Goal: Find specific page/section: Find specific page/section

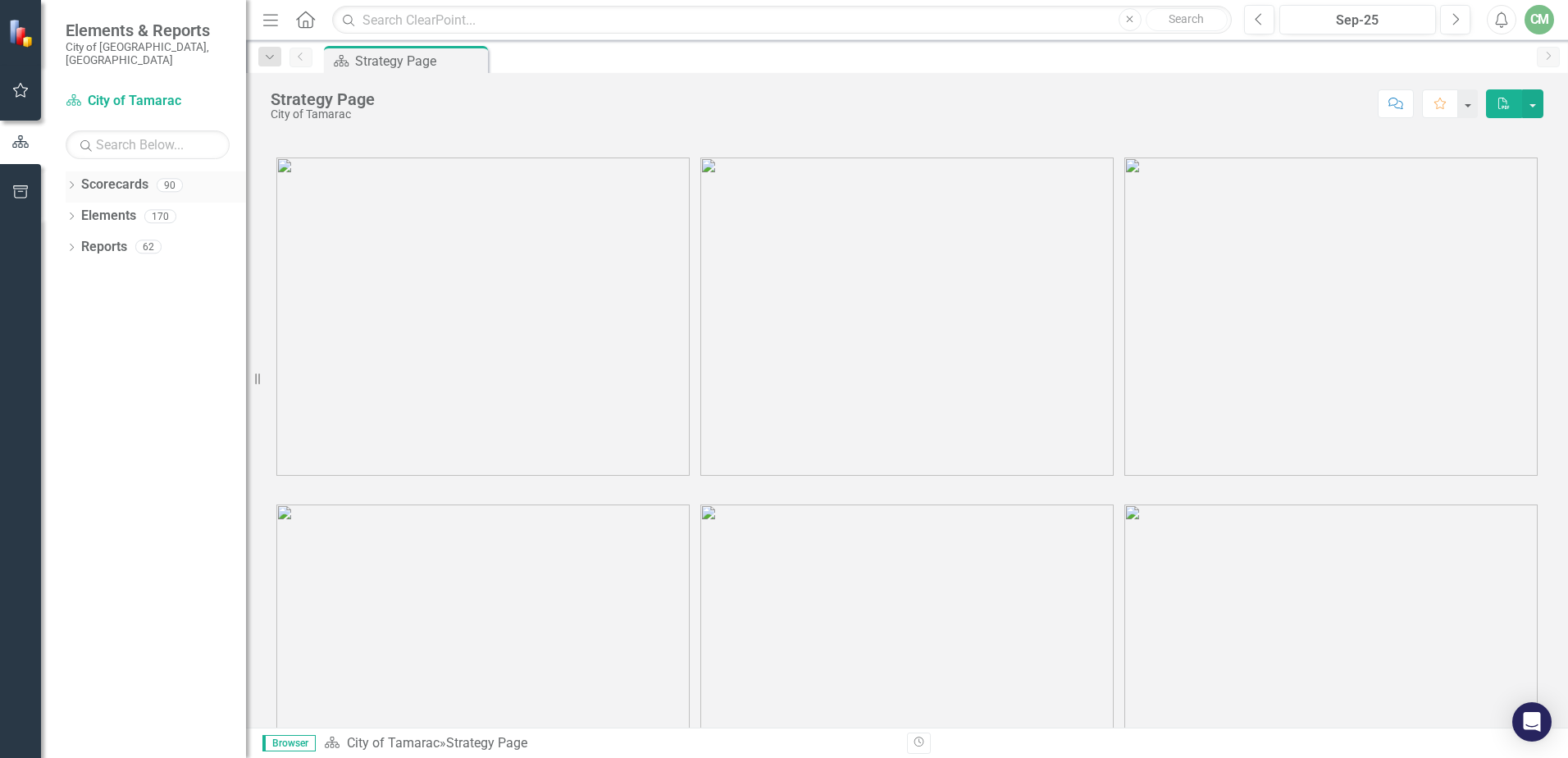
click at [74, 182] on icon "Dropdown" at bounding box center [71, 187] width 11 height 9
click at [80, 211] on icon "Dropdown" at bounding box center [79, 215] width 12 height 10
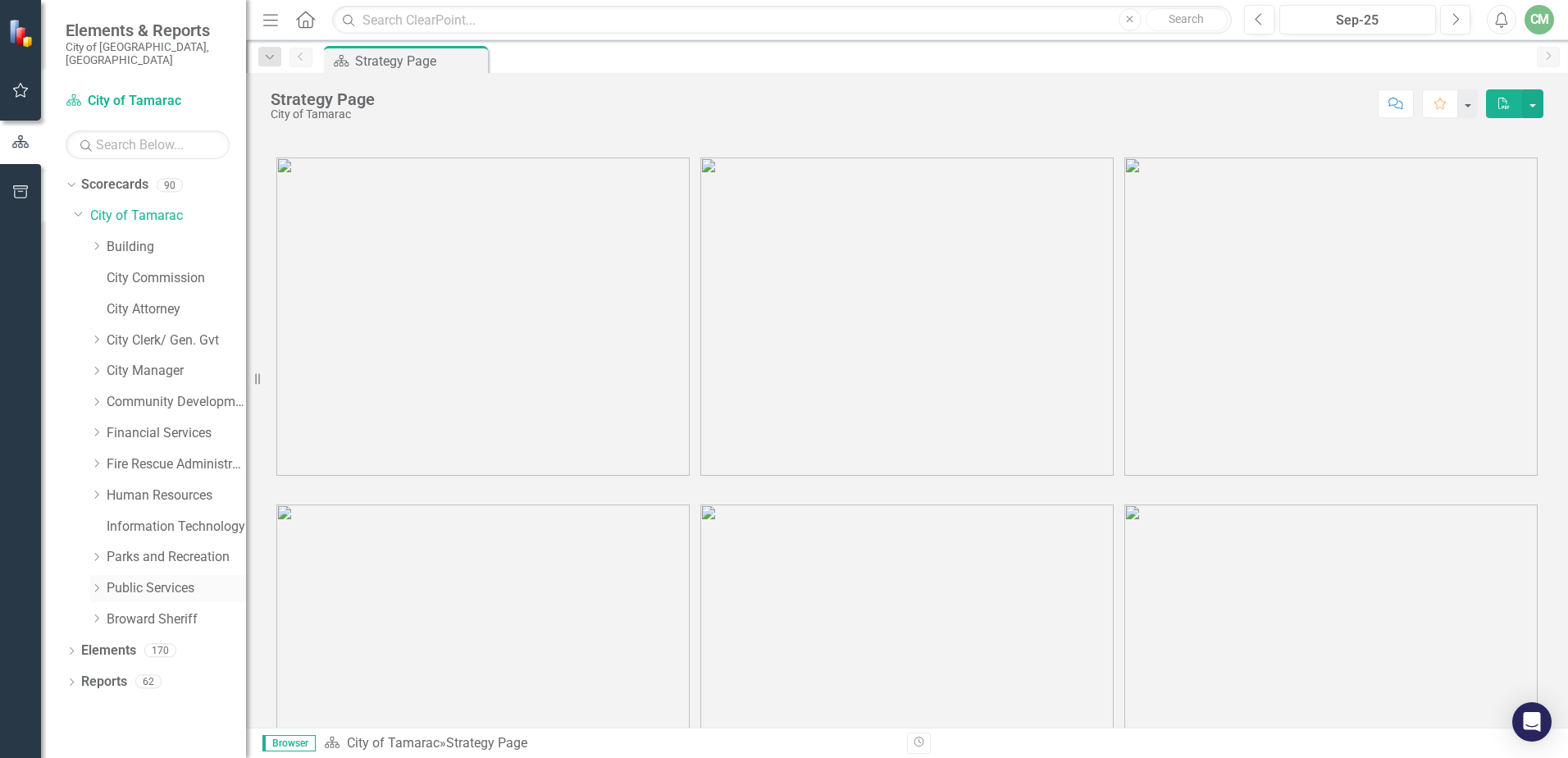
click at [96, 583] on icon "Dropdown" at bounding box center [96, 588] width 12 height 10
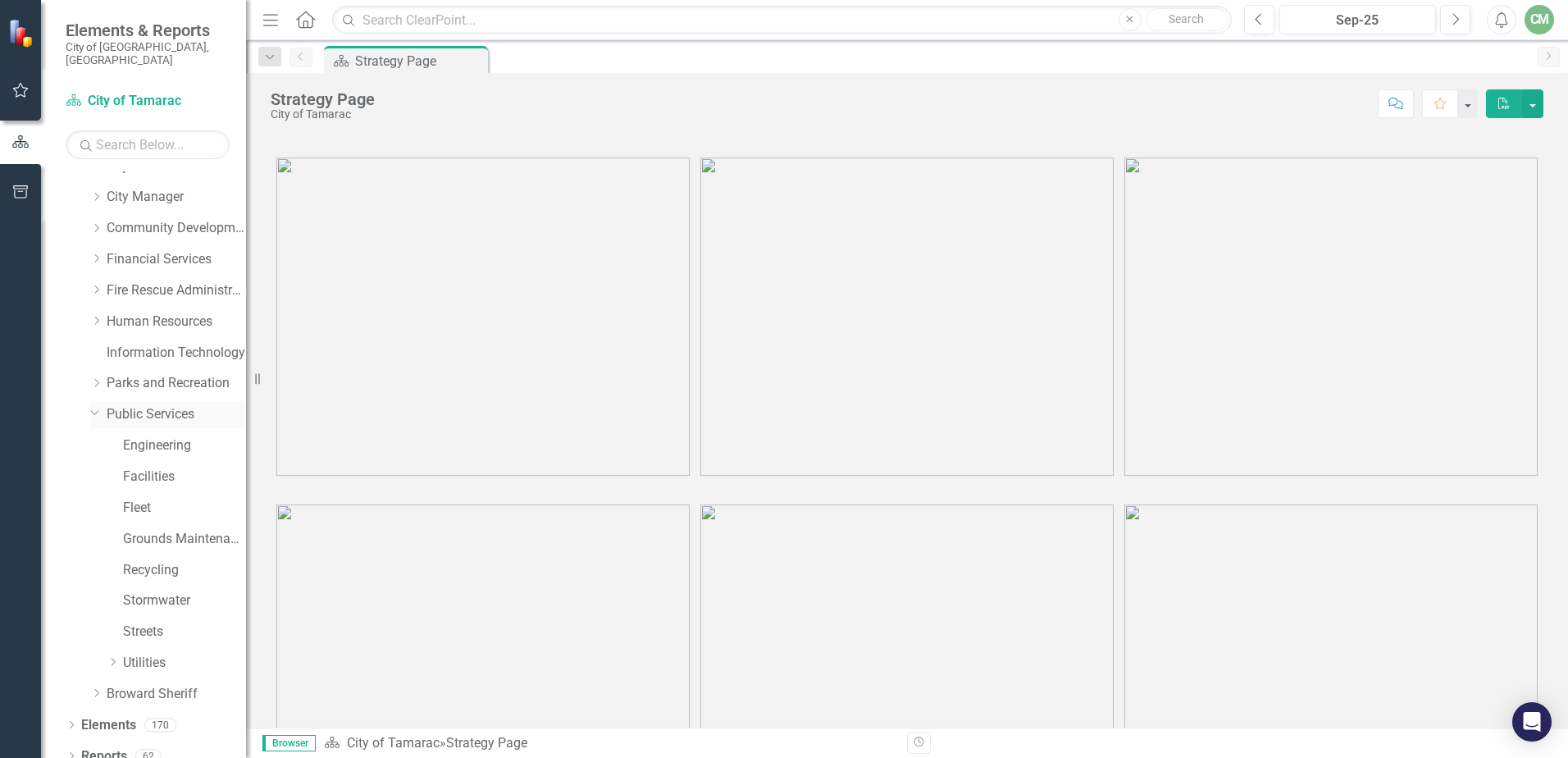
scroll to position [177, 0]
click at [118, 655] on icon "Dropdown" at bounding box center [112, 660] width 12 height 10
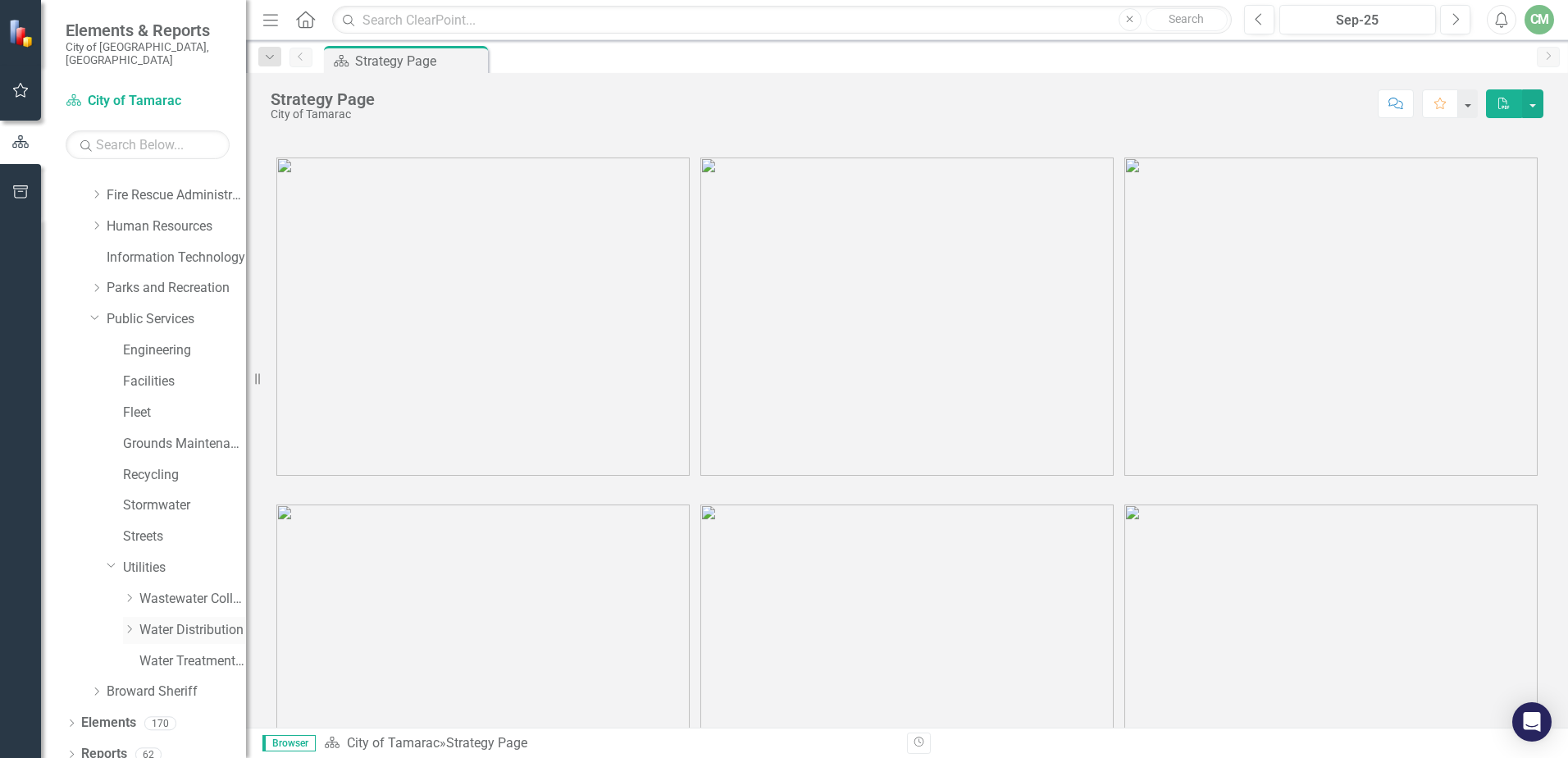
scroll to position [270, 0]
click at [124, 624] on icon "Dropdown" at bounding box center [129, 628] width 12 height 10
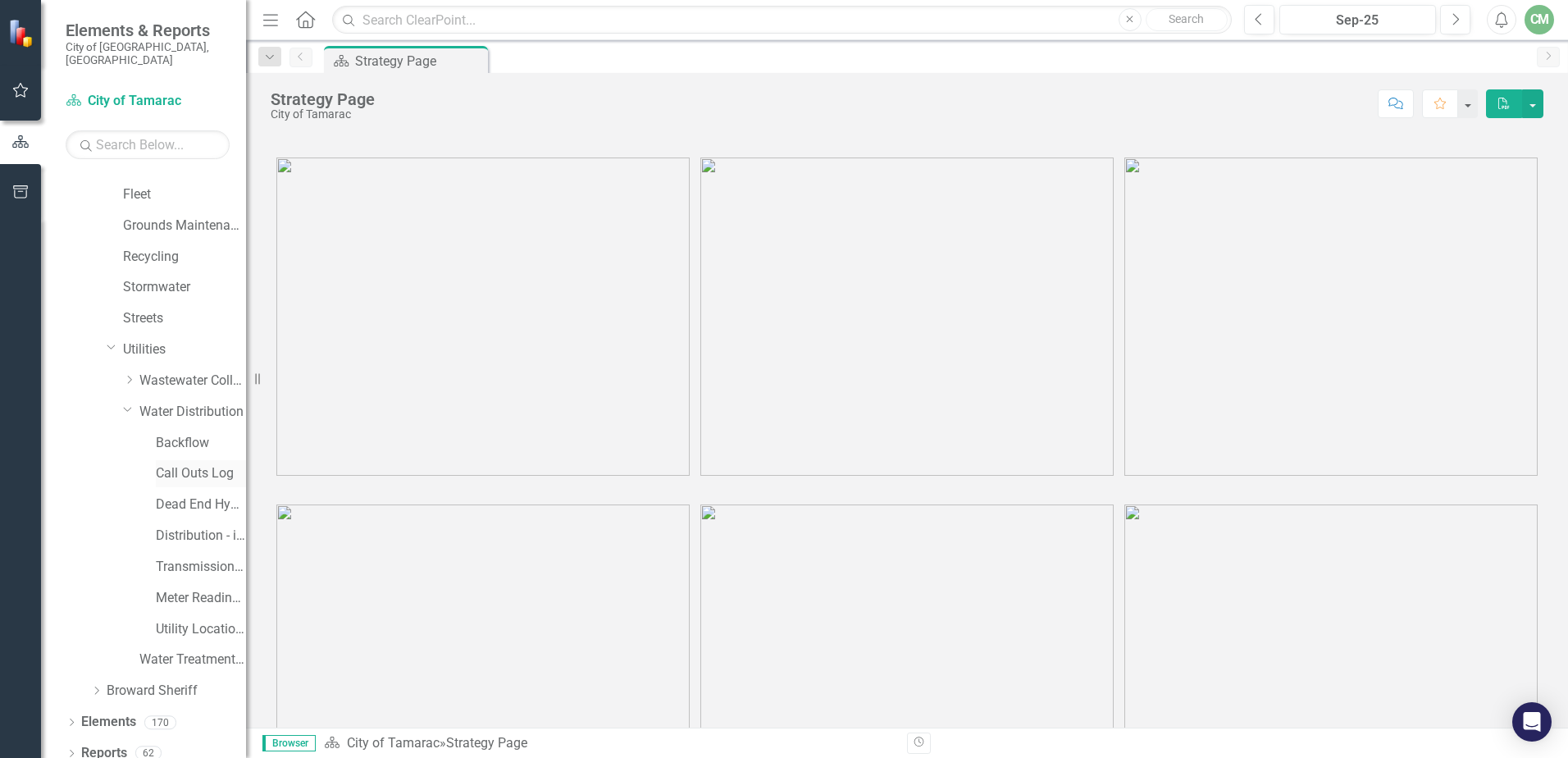
click at [188, 465] on link "Call Outs Log" at bounding box center [200, 474] width 90 height 19
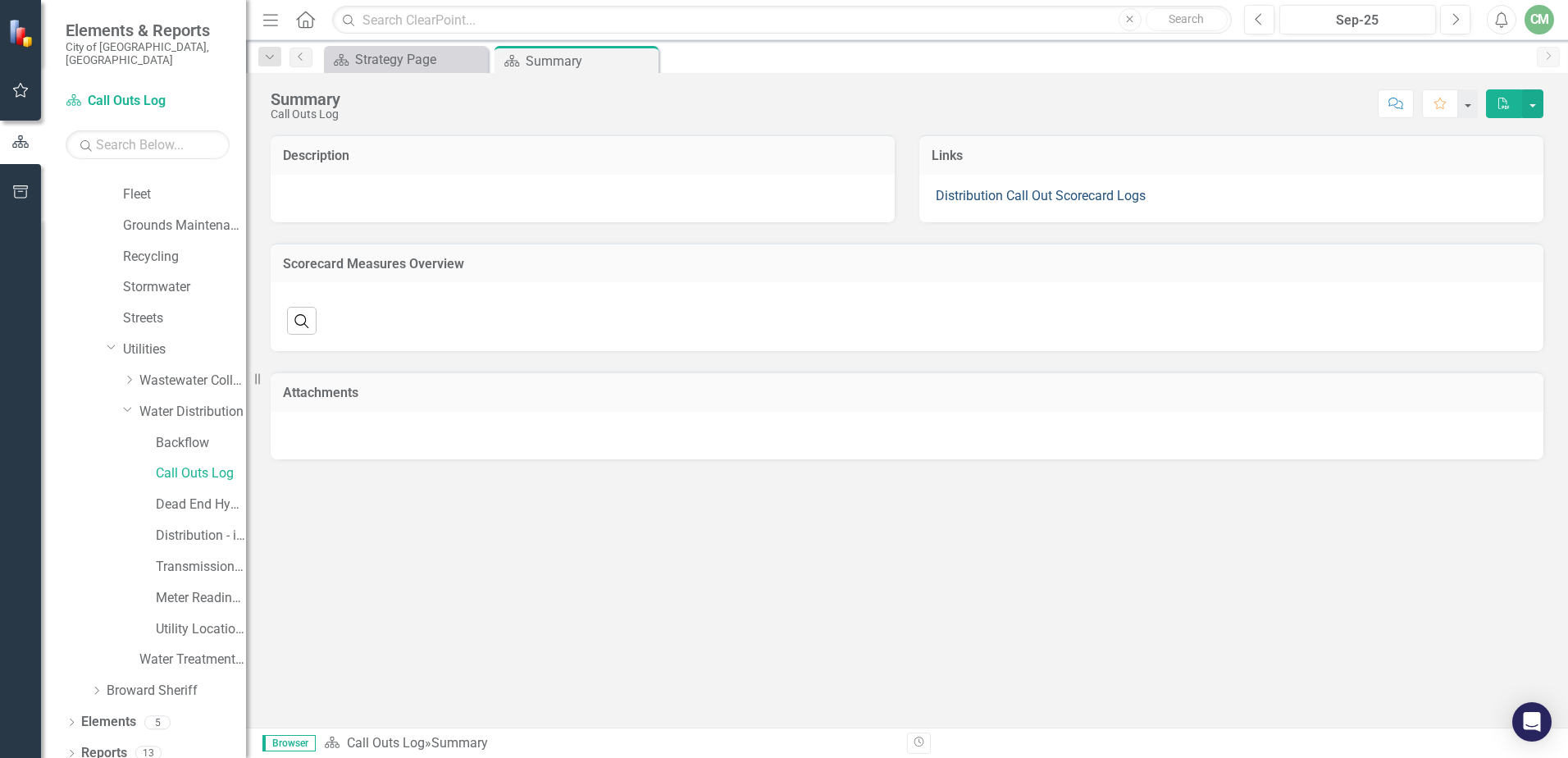
click at [1035, 192] on link "Distribution Call Out Scorecard Logs" at bounding box center [1041, 195] width 210 height 16
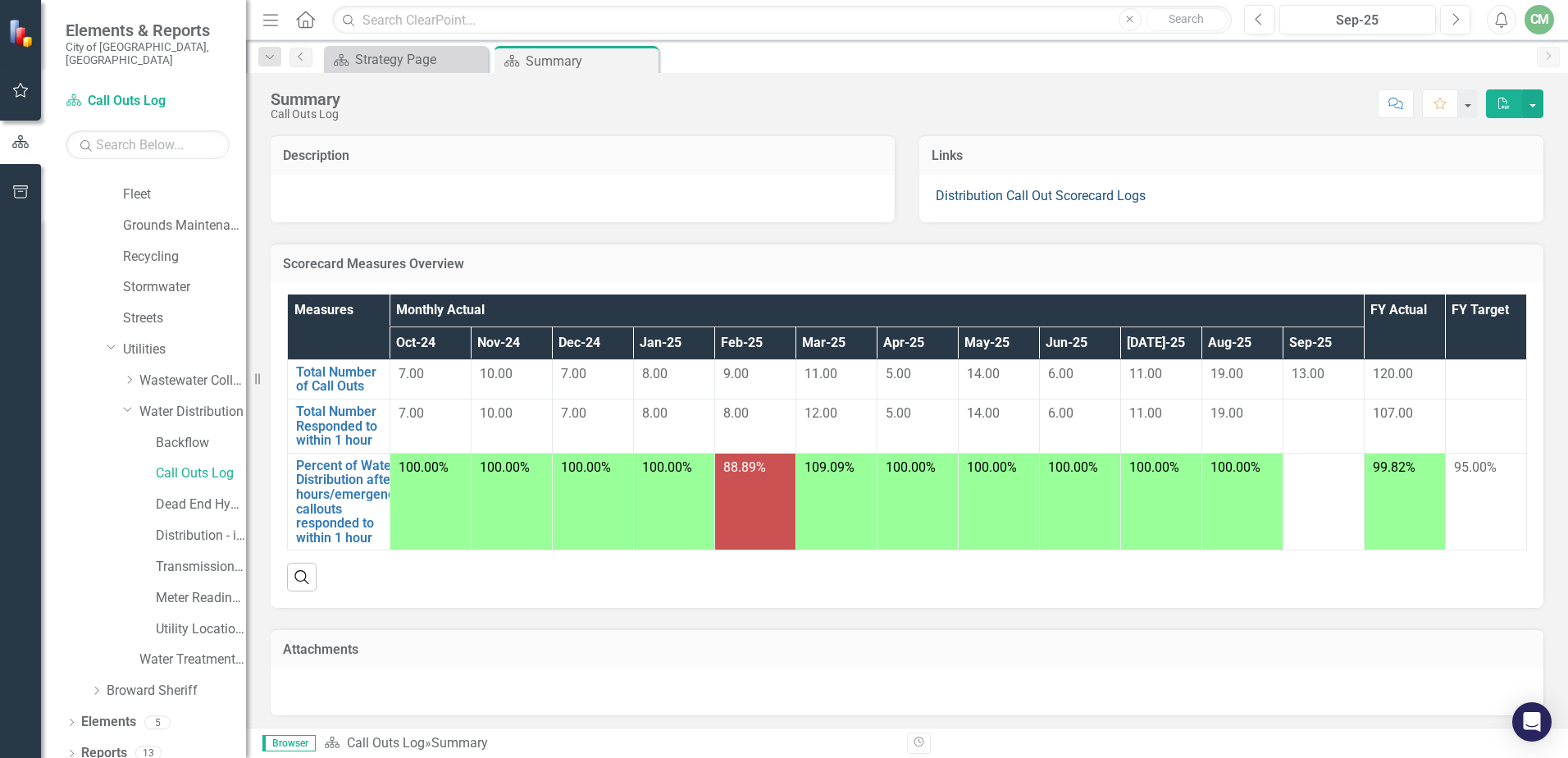
click at [1035, 192] on link "Distribution Call Out Scorecard Logs" at bounding box center [1041, 195] width 210 height 16
